Goal: Task Accomplishment & Management: Manage account settings

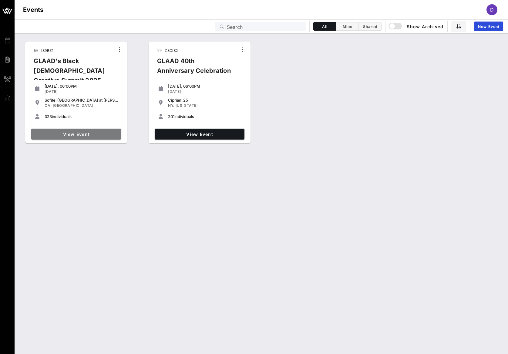
click at [67, 135] on span "View Event" at bounding box center [76, 134] width 85 height 5
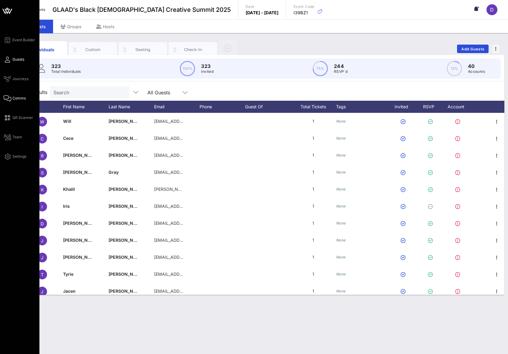
click at [17, 96] on span "Comms" at bounding box center [18, 97] width 13 height 5
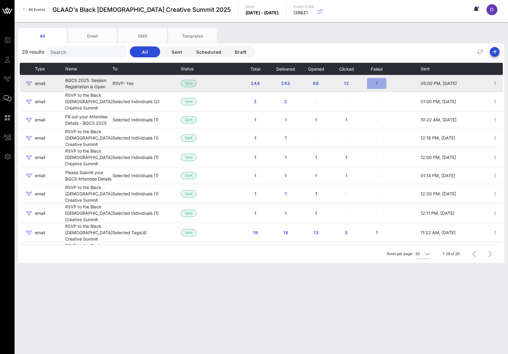
click at [373, 82] on span "1" at bounding box center [377, 83] width 10 height 5
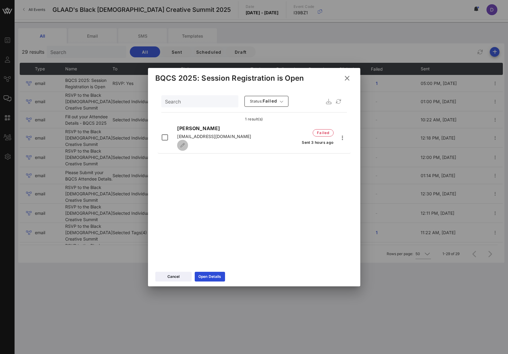
click at [188, 142] on button "button" at bounding box center [182, 145] width 11 height 11
click at [230, 139] on input "[EMAIL_ADDRESS][DOMAIN_NAME]" at bounding box center [213, 138] width 73 height 10
click at [211, 136] on input "[EMAIL_ADDRESS][DOMAIN_NAME]" at bounding box center [213, 138] width 73 height 10
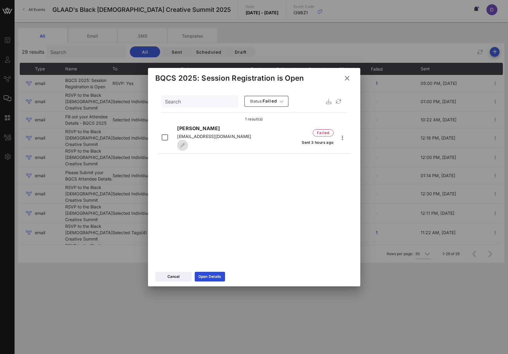
click at [185, 143] on icon "button" at bounding box center [182, 145] width 5 height 4
click at [219, 138] on input "[EMAIL_ADDRESS][DOMAIN_NAME]" at bounding box center [213, 138] width 73 height 10
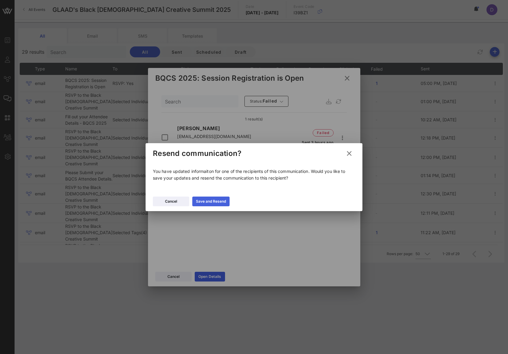
click at [207, 201] on div "Save and Resend" at bounding box center [211, 201] width 30 height 6
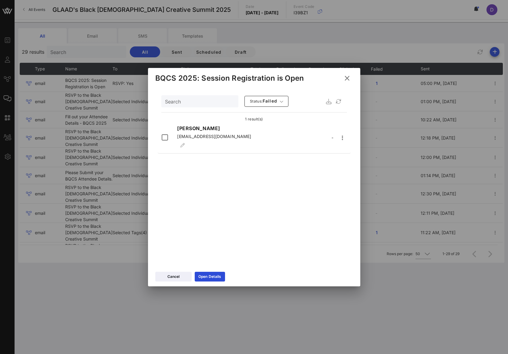
click at [349, 77] on icon at bounding box center [347, 78] width 8 height 7
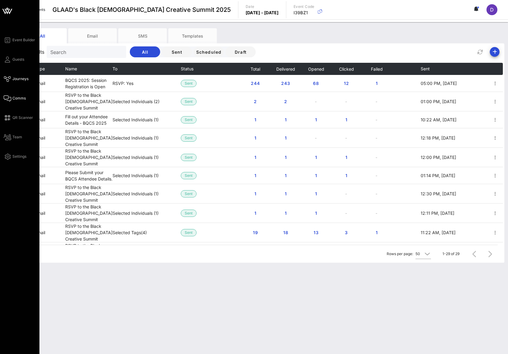
click at [11, 78] on icon at bounding box center [8, 78] width 8 height 1
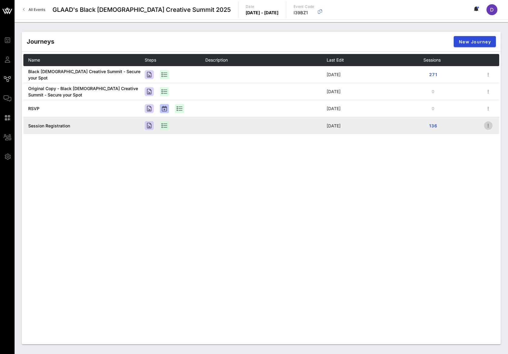
click at [490, 126] on icon "button" at bounding box center [487, 125] width 7 height 7
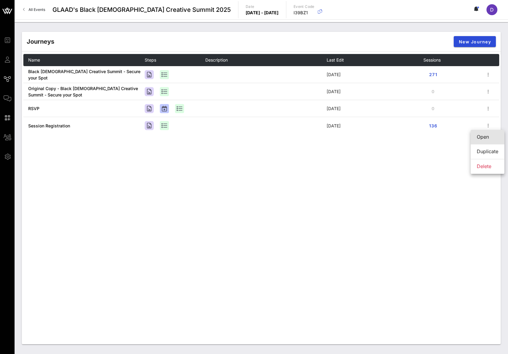
click at [490, 137] on div "Open" at bounding box center [487, 137] width 22 height 6
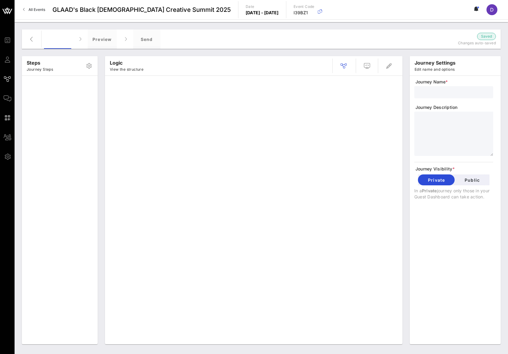
type input "Session Registration"
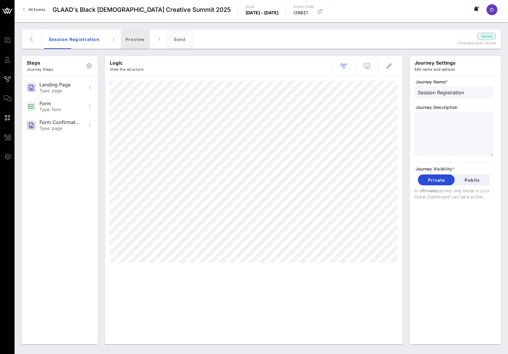
click at [135, 38] on div "Preview" at bounding box center [135, 38] width 29 height 19
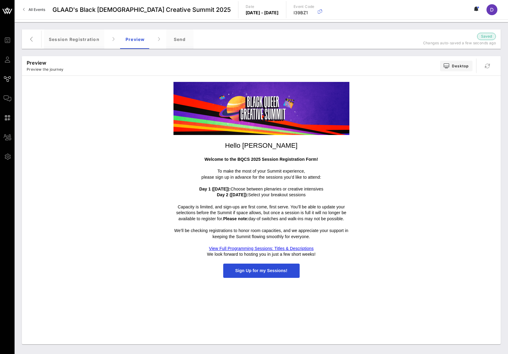
click at [259, 270] on span "Sign Up for my Sessions!" at bounding box center [261, 270] width 52 height 5
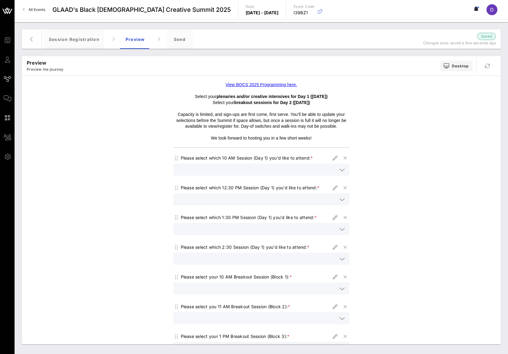
click at [298, 171] on input "text" at bounding box center [257, 169] width 160 height 8
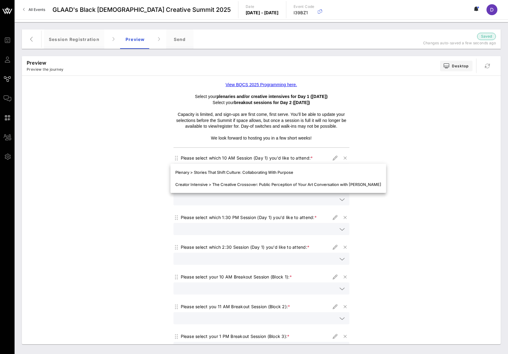
click at [292, 201] on input "text" at bounding box center [257, 199] width 160 height 8
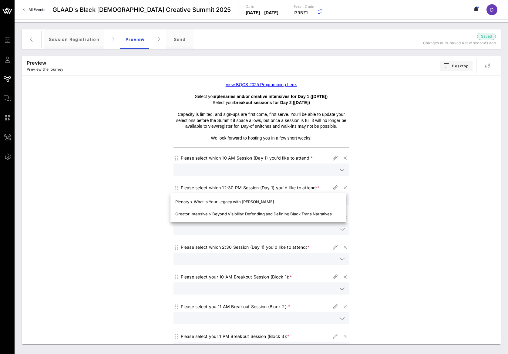
click at [283, 229] on input "text" at bounding box center [257, 229] width 160 height 8
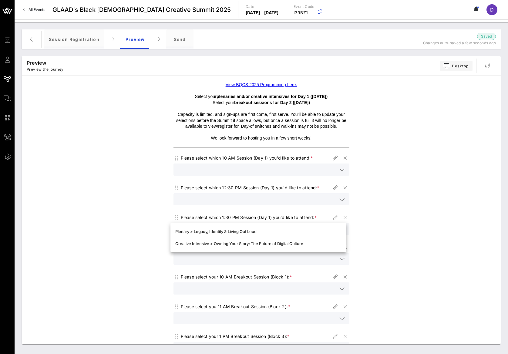
click at [279, 265] on div at bounding box center [261, 262] width 176 height 20
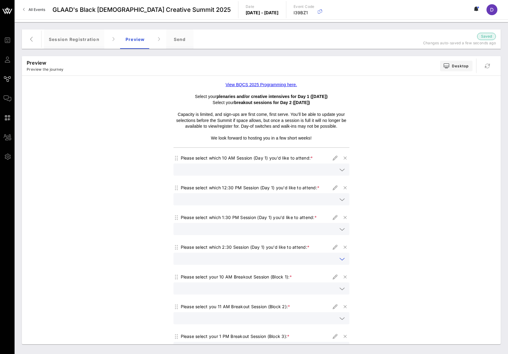
click at [279, 261] on input "text" at bounding box center [257, 259] width 160 height 8
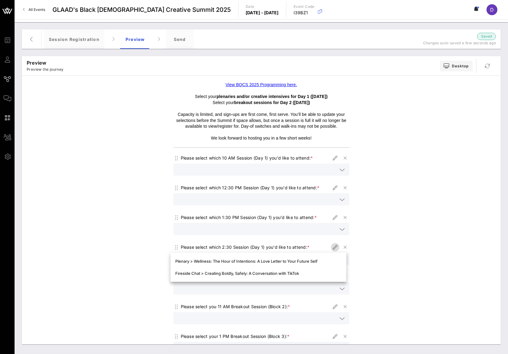
click at [332, 248] on icon "button" at bounding box center [334, 246] width 7 height 7
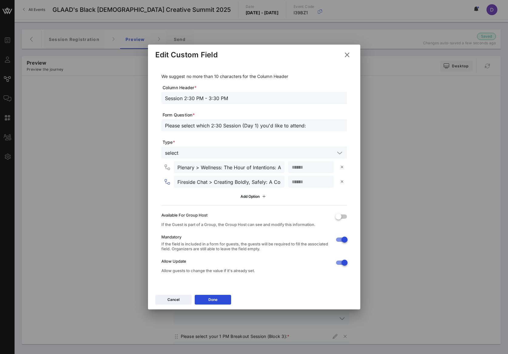
drag, startPoint x: 208, startPoint y: 181, endPoint x: 179, endPoint y: 180, distance: 28.8
click at [179, 180] on input "Fireside Chat > Creating Boldly, Safely: A Conversation with TikTok" at bounding box center [228, 182] width 103 height 8
type input "Creative Intensive > Creating Boldly, Safely: A Conversation with TikTok"
click at [217, 298] on div "Done" at bounding box center [212, 299] width 9 height 6
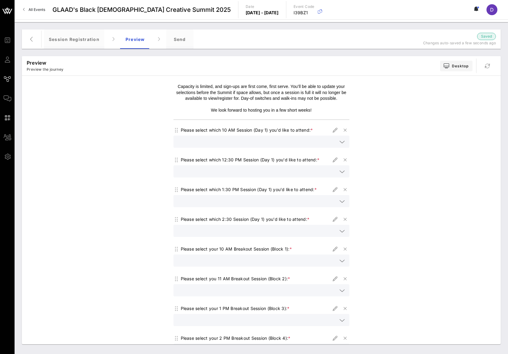
scroll to position [54, 0]
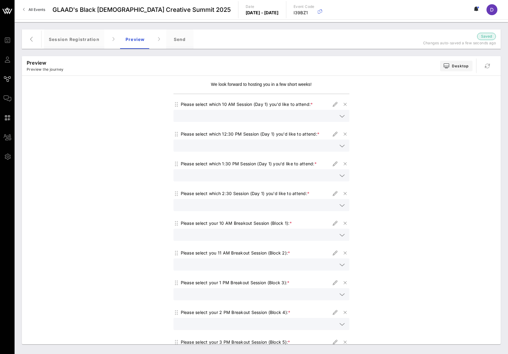
click at [338, 235] on div at bounding box center [341, 234] width 7 height 7
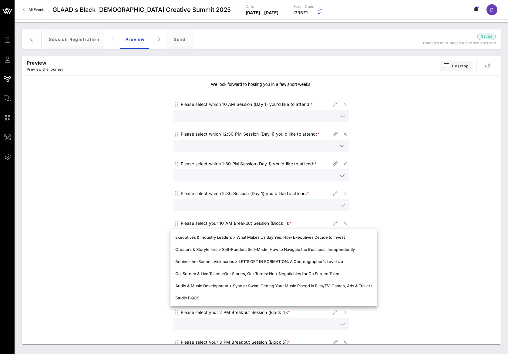
click at [379, 196] on div "View BQCS 2025 Programming here. Select your plenaries and/or creative intensiv…" at bounding box center [261, 243] width 472 height 436
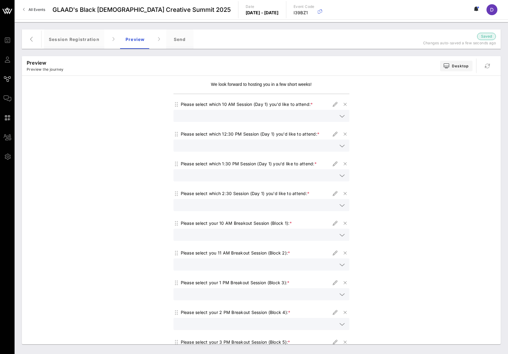
click at [339, 204] on icon at bounding box center [341, 205] width 5 height 7
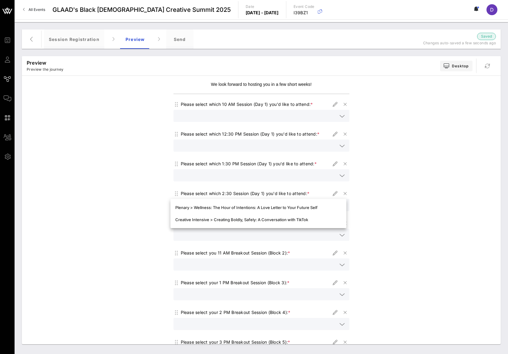
click at [384, 168] on div "View BQCS 2025 Programming here. Select your plenaries and/or creative intensiv…" at bounding box center [261, 243] width 472 height 436
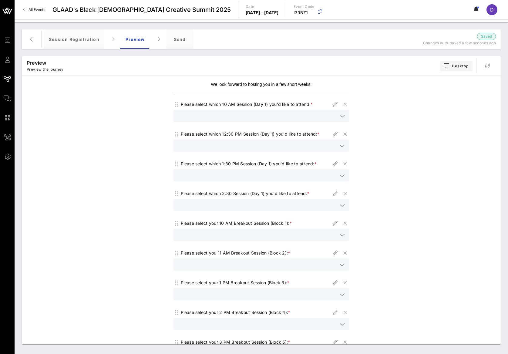
click at [339, 178] on icon at bounding box center [341, 175] width 5 height 7
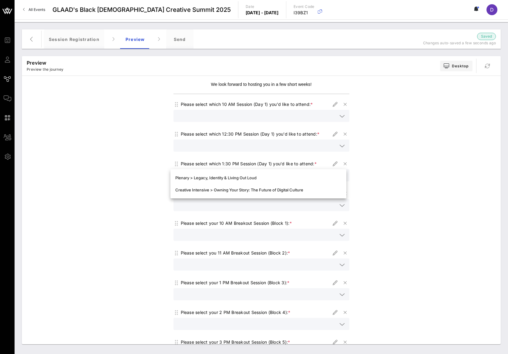
click at [392, 158] on div "View BQCS 2025 Programming here. Select your plenaries and/or creative intensiv…" at bounding box center [261, 243] width 472 height 436
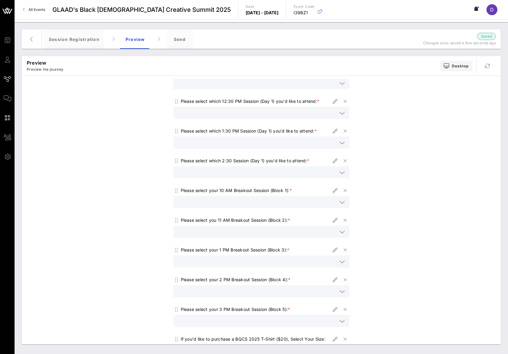
scroll to position [170, 0]
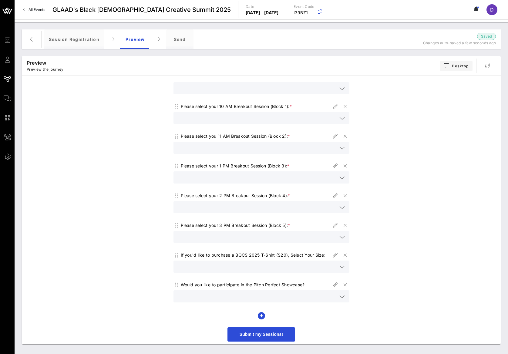
click at [339, 208] on icon at bounding box center [341, 207] width 5 height 7
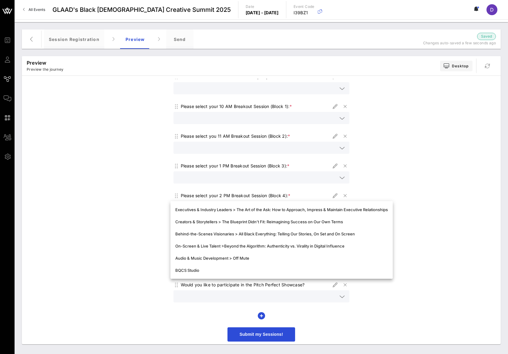
click at [413, 164] on div "View BQCS 2025 Programming here. Select your plenaries and/or creative intensiv…" at bounding box center [261, 126] width 472 height 436
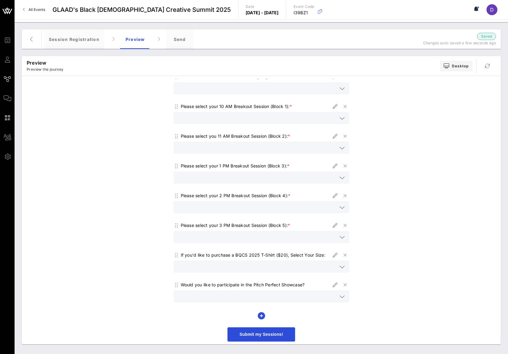
click at [339, 296] on icon at bounding box center [341, 296] width 5 height 7
click at [398, 221] on div "View BQCS 2025 Programming here. Select your plenaries and/or creative intensiv…" at bounding box center [261, 126] width 472 height 436
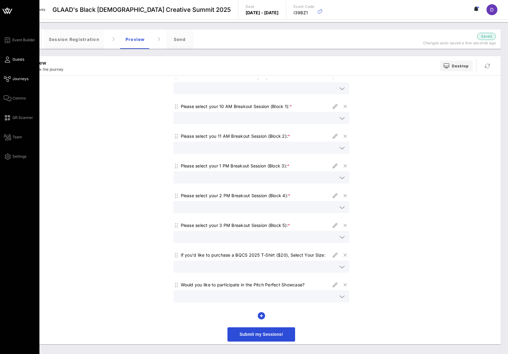
click at [17, 59] on span "Guests" at bounding box center [18, 59] width 12 height 5
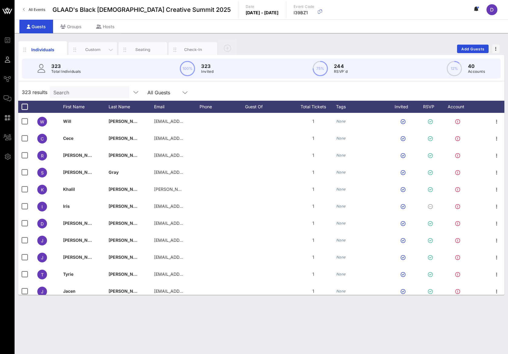
click at [98, 50] on div "Custom" at bounding box center [92, 50] width 27 height 6
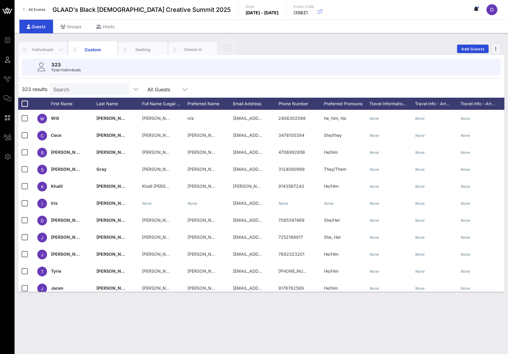
click at [51, 46] on div "Individuals" at bounding box center [42, 49] width 48 height 15
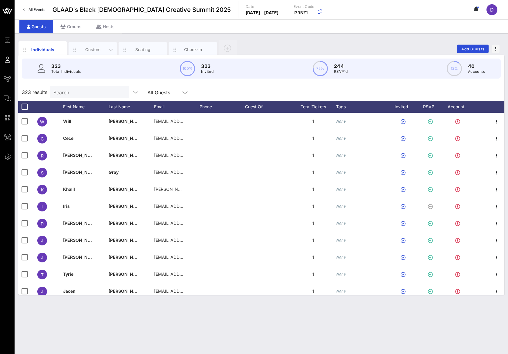
click at [90, 51] on div "Custom" at bounding box center [92, 50] width 27 height 6
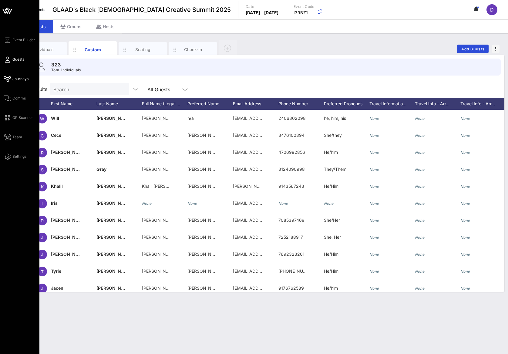
click at [13, 82] on link "Journeys" at bounding box center [16, 78] width 25 height 7
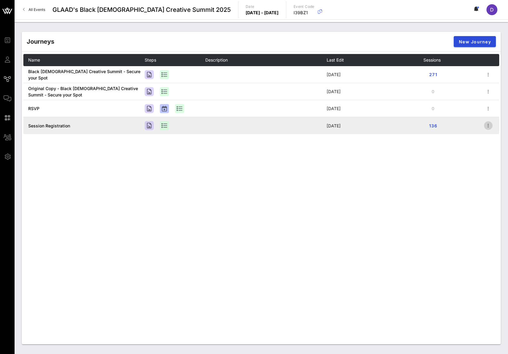
click at [490, 127] on icon "button" at bounding box center [487, 125] width 7 height 7
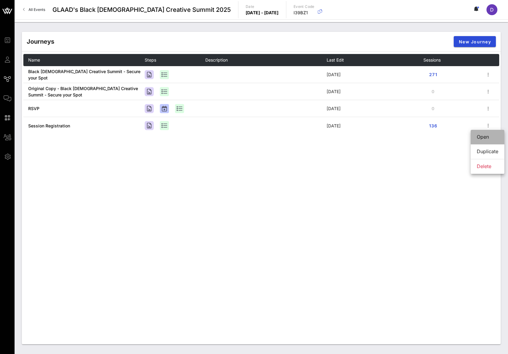
click at [487, 138] on div "Open" at bounding box center [487, 137] width 22 height 6
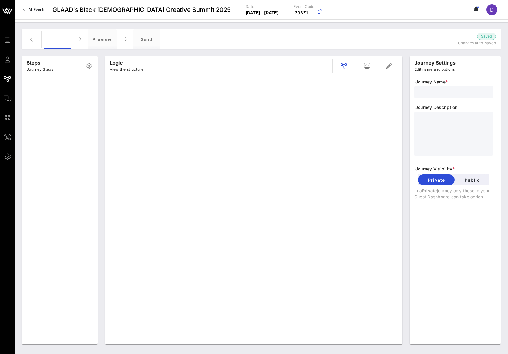
type input "Session Registration"
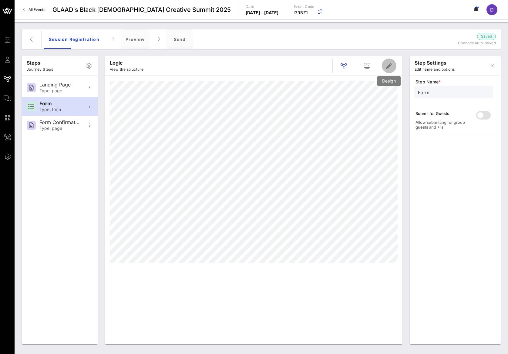
click at [389, 65] on icon "button" at bounding box center [388, 65] width 7 height 7
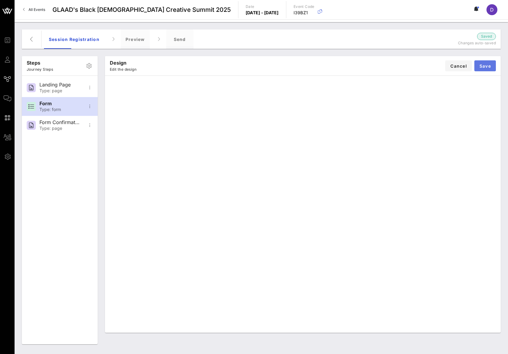
click at [482, 68] on span "Save" at bounding box center [485, 65] width 12 height 5
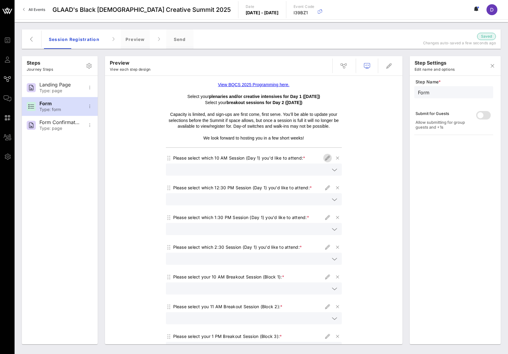
click at [324, 158] on icon "button" at bounding box center [327, 157] width 7 height 7
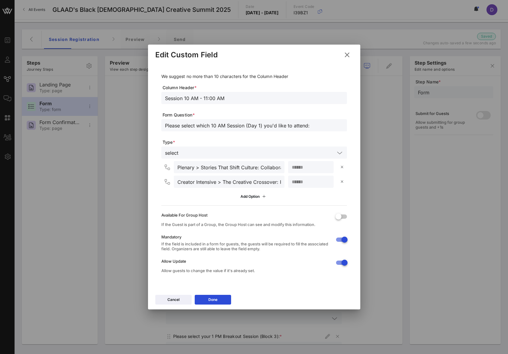
click at [346, 51] on icon at bounding box center [347, 54] width 8 height 7
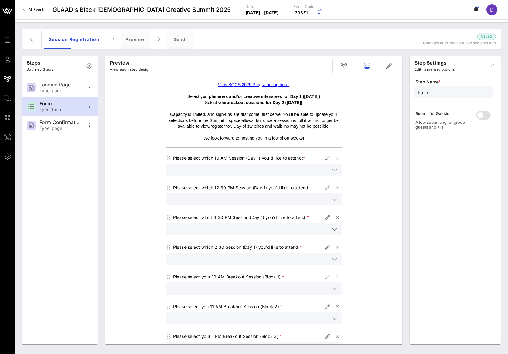
click at [145, 106] on div "View BQCS 2025 Programming here. Select your plenaries and/or creative intensiv…" at bounding box center [253, 297] width 291 height 436
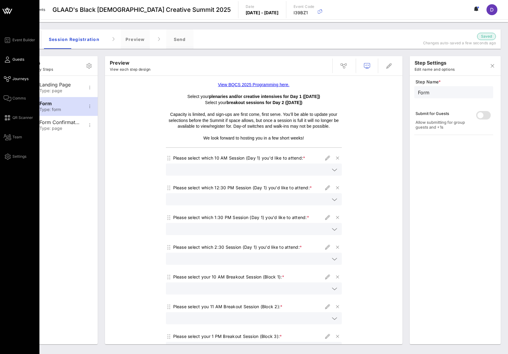
click at [8, 60] on icon at bounding box center [8, 59] width 8 height 1
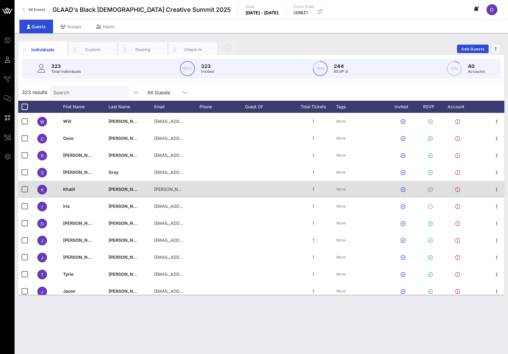
click at [270, 193] on div at bounding box center [267, 189] width 45 height 17
